Goal: Information Seeking & Learning: Learn about a topic

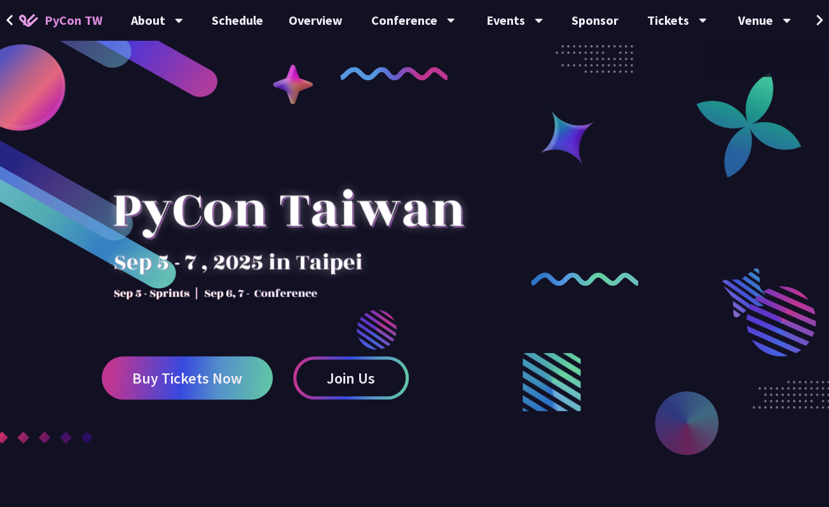
click at [819, 20] on icon at bounding box center [820, 20] width 8 height 13
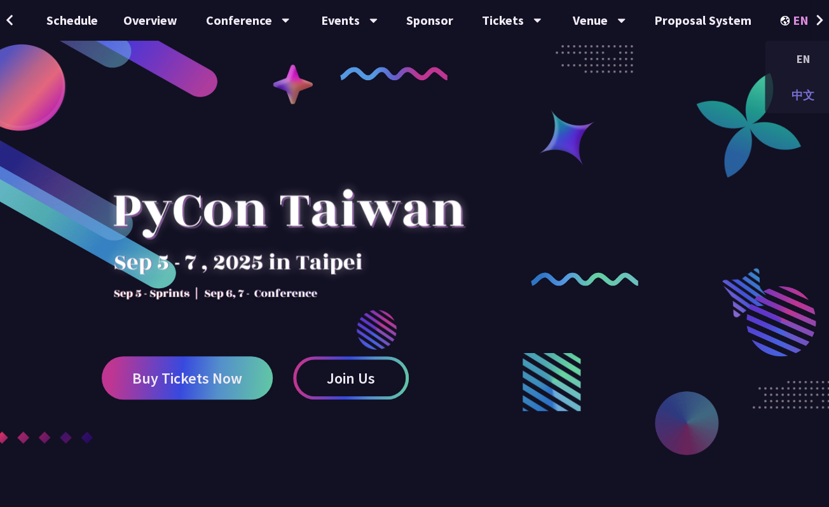
click at [792, 90] on div "中文" at bounding box center [803, 95] width 76 height 30
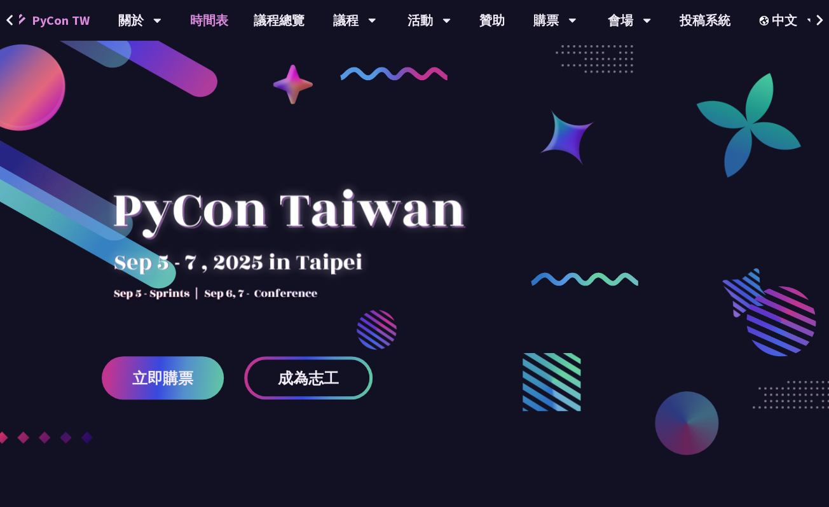
click at [210, 27] on link "時間表" at bounding box center [209, 20] width 64 height 41
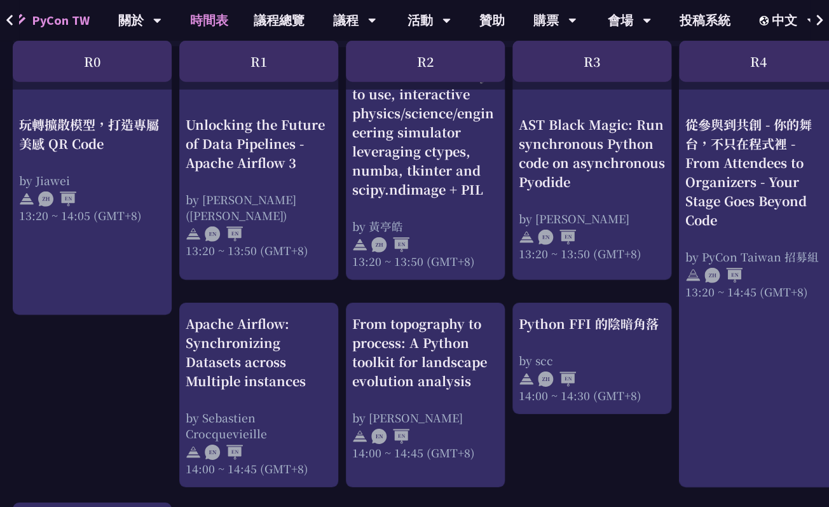
scroll to position [1115, 0]
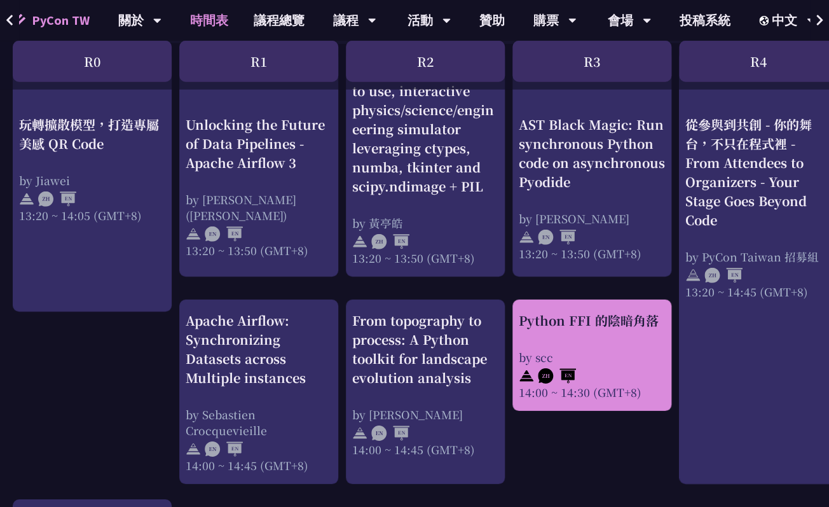
click at [548, 327] on div "Python FFI 的陰暗角落" at bounding box center [592, 320] width 146 height 19
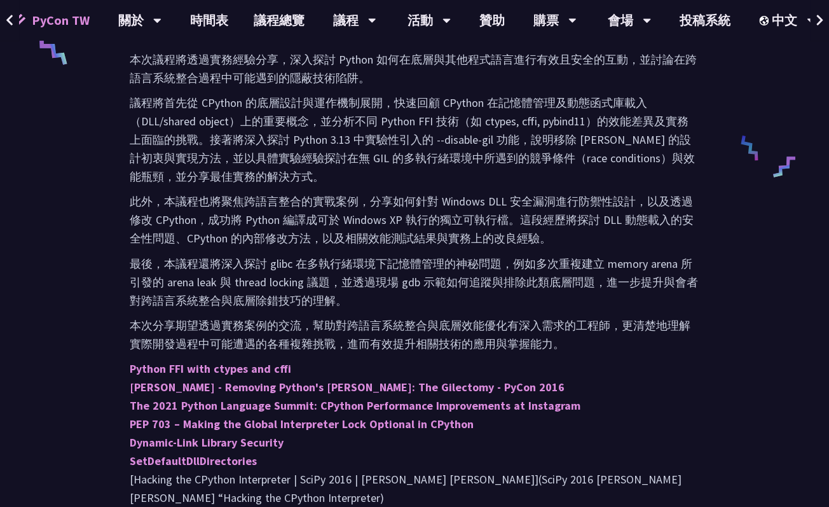
scroll to position [583, 0]
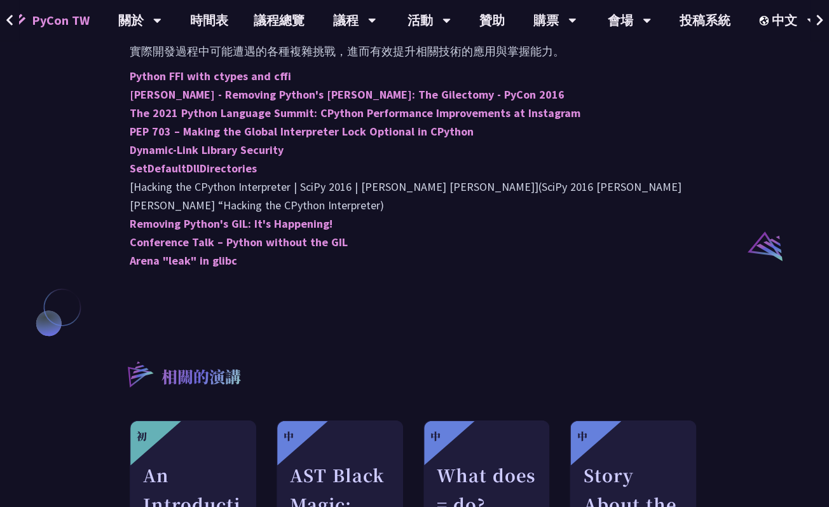
scroll to position [1115, 0]
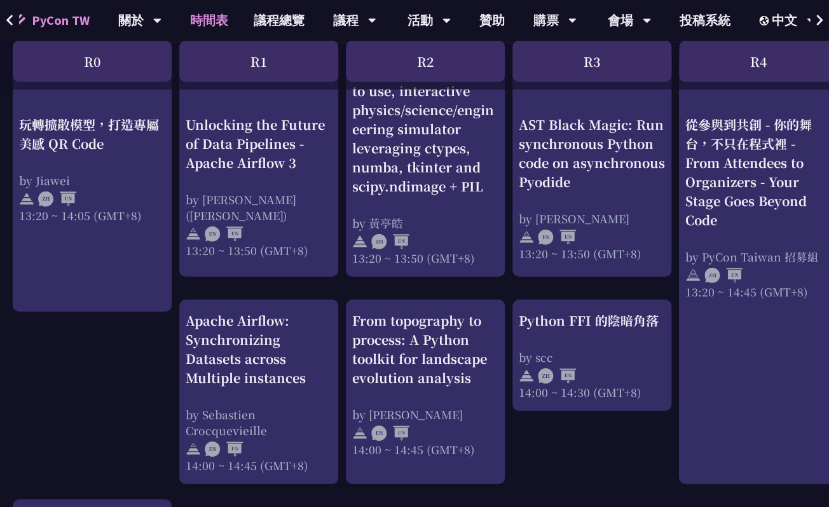
click at [72, 417] on div "An Introduction to the GIL for Python Beginners: Disabling It in Python 3.13 an…" at bounding box center [675, 170] width 1351 height 2054
